Goal: Task Accomplishment & Management: Manage account settings

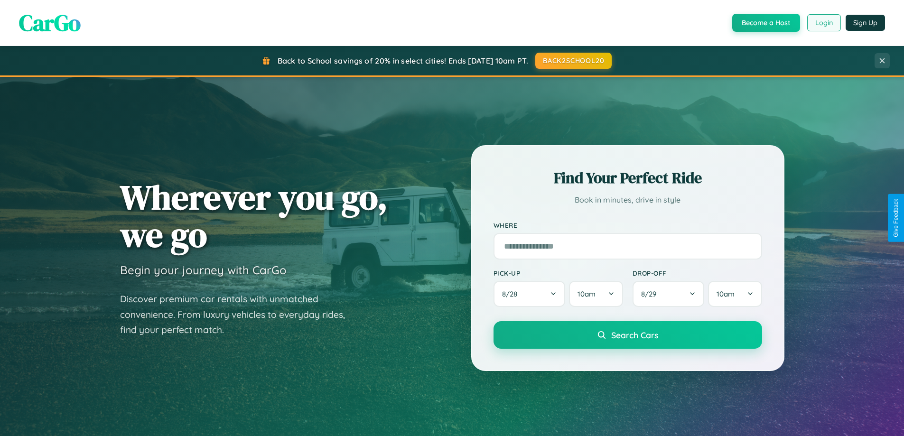
click at [823, 23] on button "Login" at bounding box center [824, 22] width 34 height 17
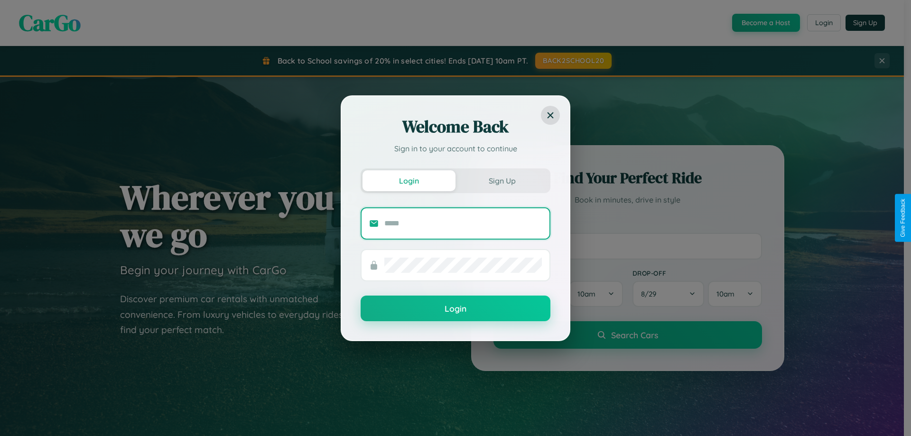
click at [463, 223] on input "text" at bounding box center [463, 223] width 158 height 15
type input "**********"
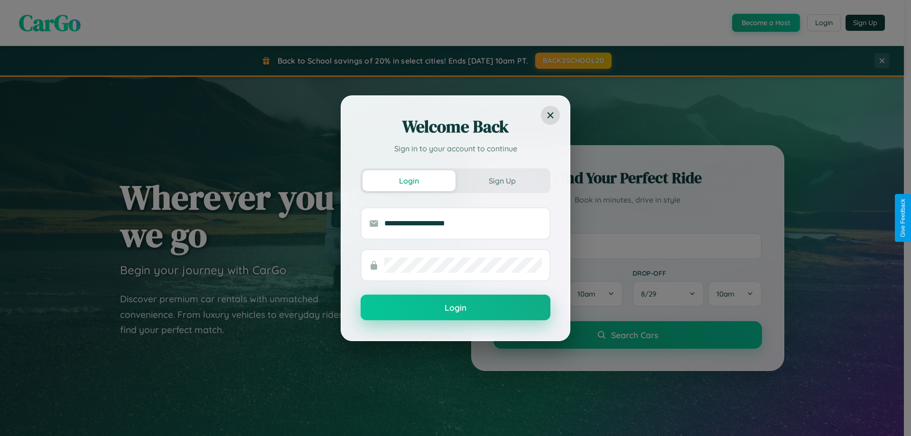
click at [456, 308] on button "Login" at bounding box center [456, 308] width 190 height 26
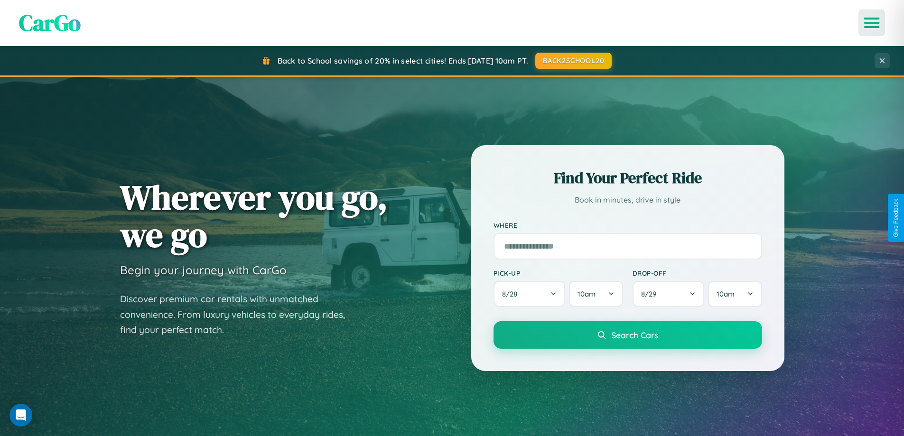
click at [872, 23] on icon "Open menu" at bounding box center [872, 23] width 14 height 9
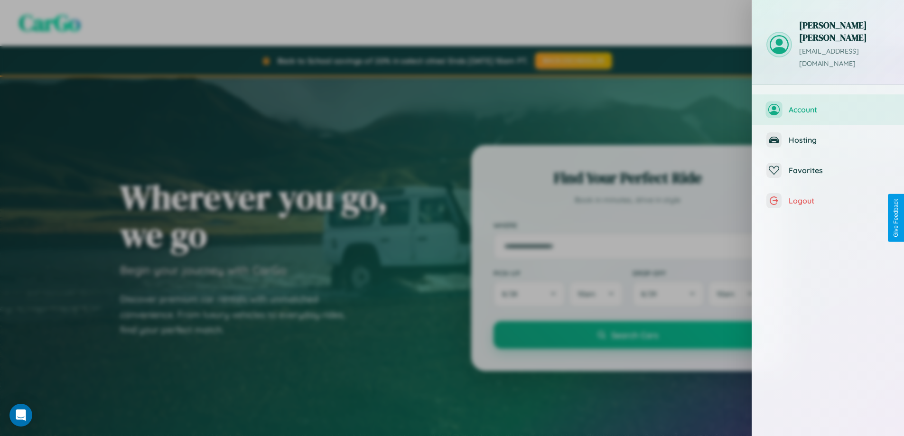
click at [828, 105] on span "Account" at bounding box center [839, 109] width 101 height 9
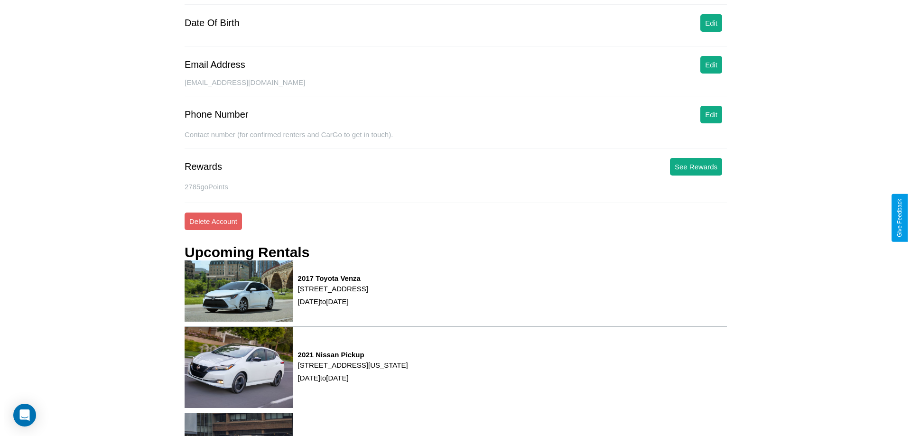
scroll to position [121, 0]
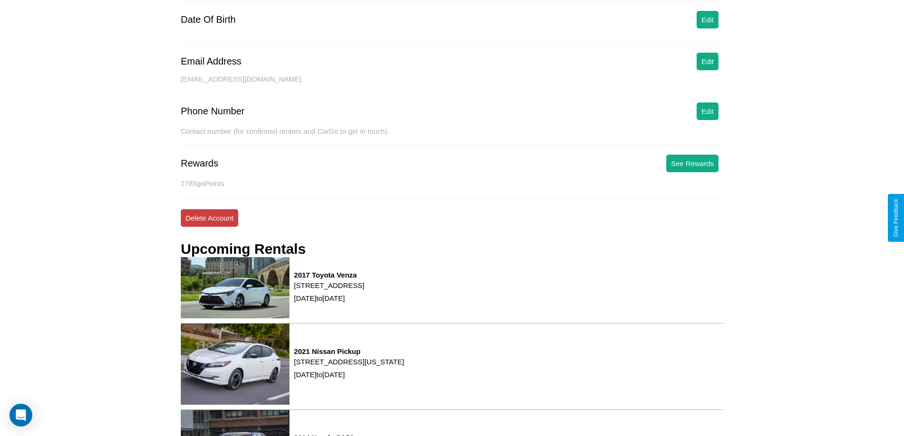
click at [209, 218] on button "Delete Account" at bounding box center [209, 218] width 57 height 18
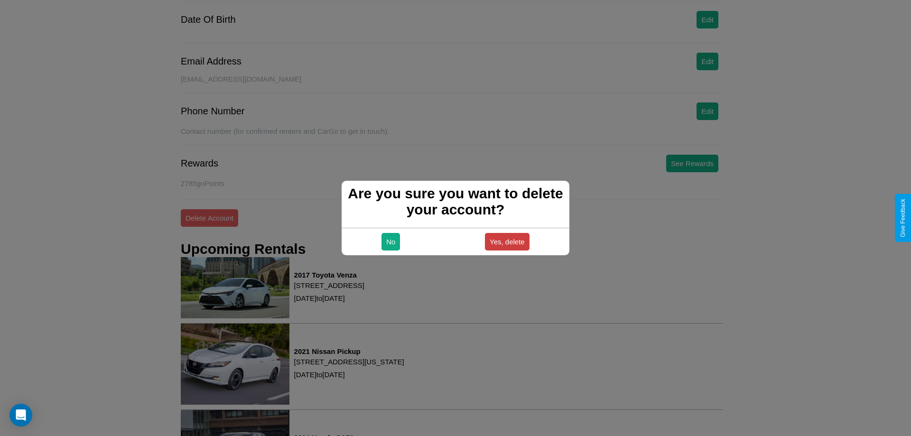
click at [507, 242] on button "Yes, delete" at bounding box center [507, 242] width 45 height 18
